Goal: Navigation & Orientation: Find specific page/section

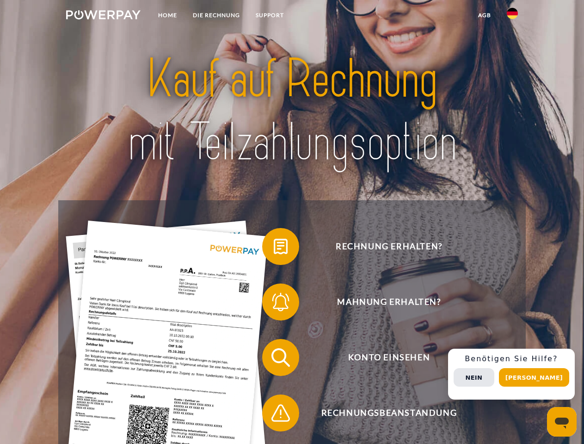
click at [103, 16] on img at bounding box center [103, 14] width 74 height 9
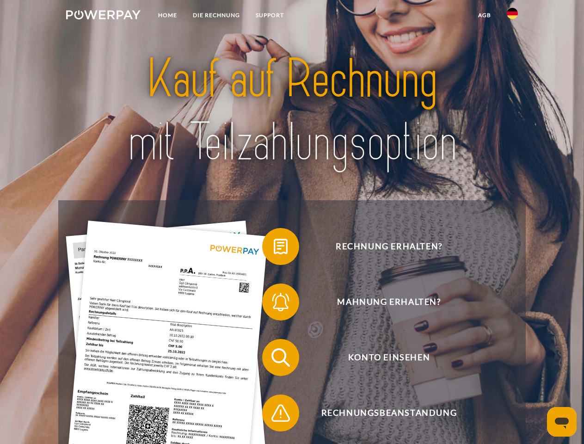
click at [513, 16] on img at bounding box center [512, 13] width 11 height 11
click at [484, 15] on link "agb" at bounding box center [484, 15] width 29 height 17
click at [274, 248] on span at bounding box center [267, 246] width 46 height 46
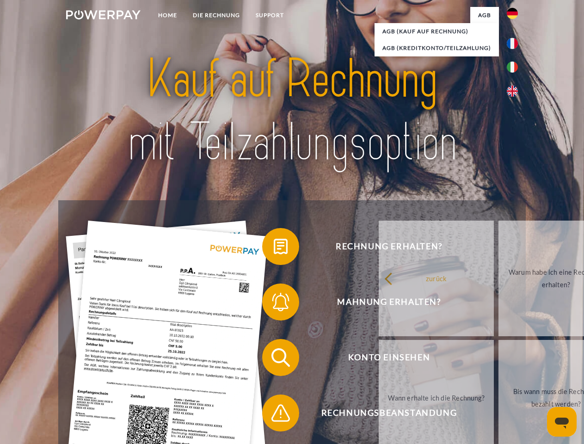
click at [274, 359] on span at bounding box center [267, 357] width 46 height 46
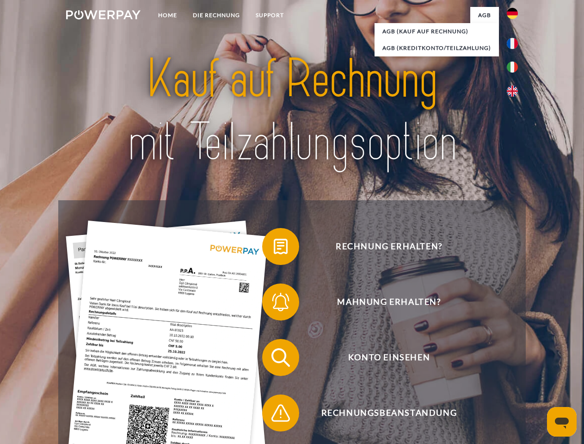
click at [274, 415] on span at bounding box center [267, 413] width 46 height 46
click at [515, 374] on div "Rechnung erhalten? Mahnung erhalten? Konto einsehen" at bounding box center [291, 385] width 467 height 370
click at [492, 376] on span "Konto einsehen" at bounding box center [389, 357] width 227 height 37
click at [538, 377] on header "Home DIE RECHNUNG SUPPORT" at bounding box center [292, 319] width 584 height 639
